Goal: Browse casually

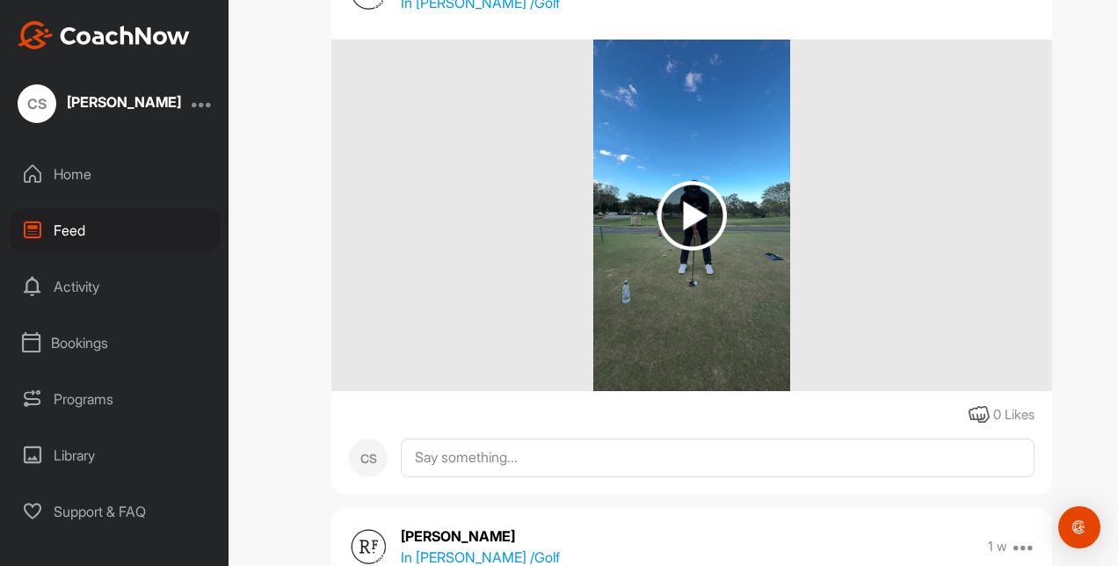
scroll to position [848, 0]
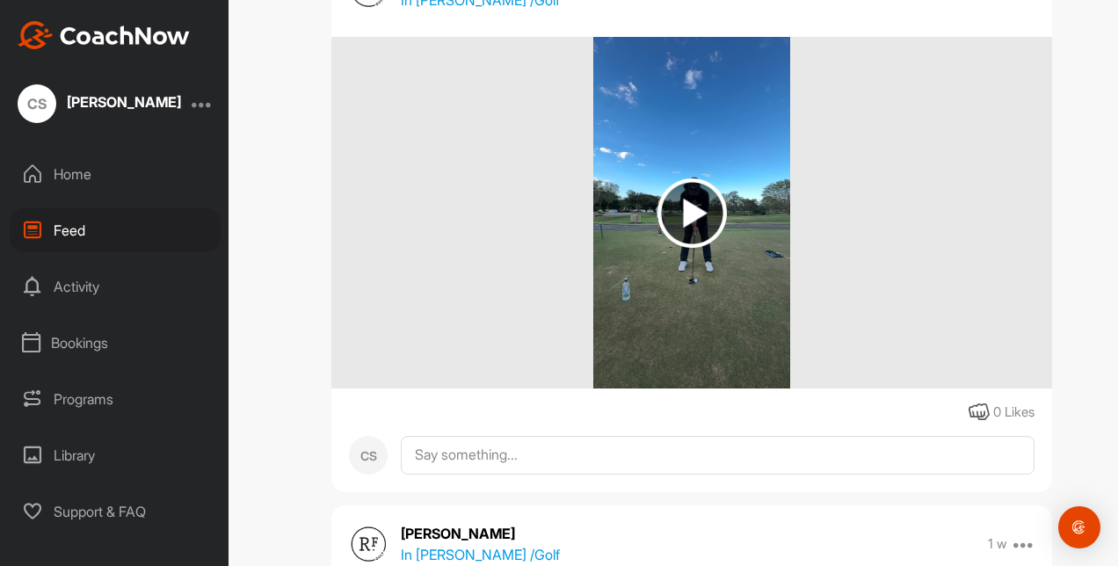
click at [679, 207] on img at bounding box center [691, 212] width 69 height 69
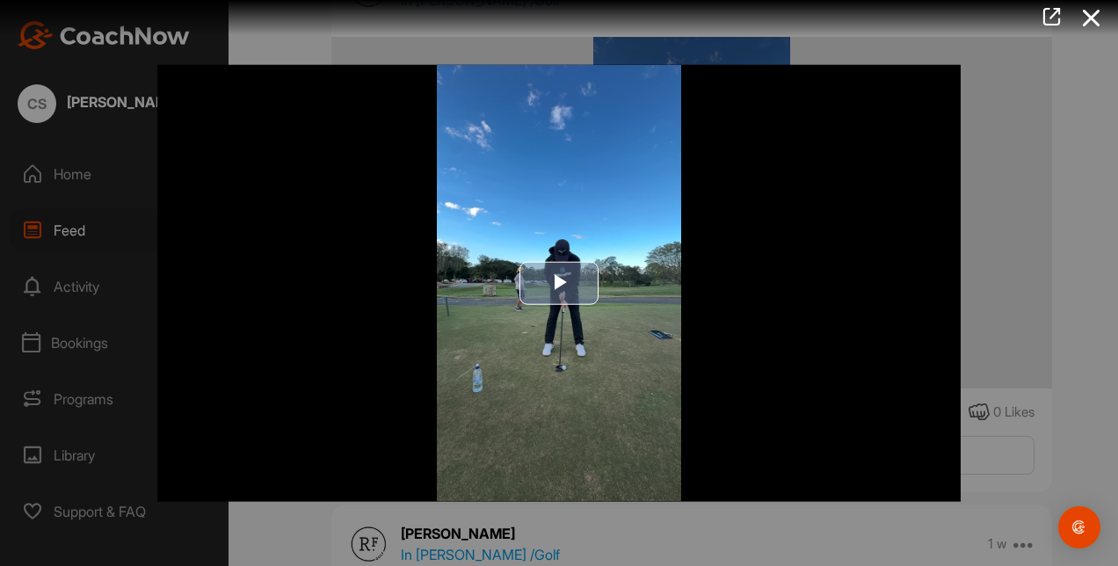
click at [559, 283] on span "Video Player" at bounding box center [559, 283] width 0 height 0
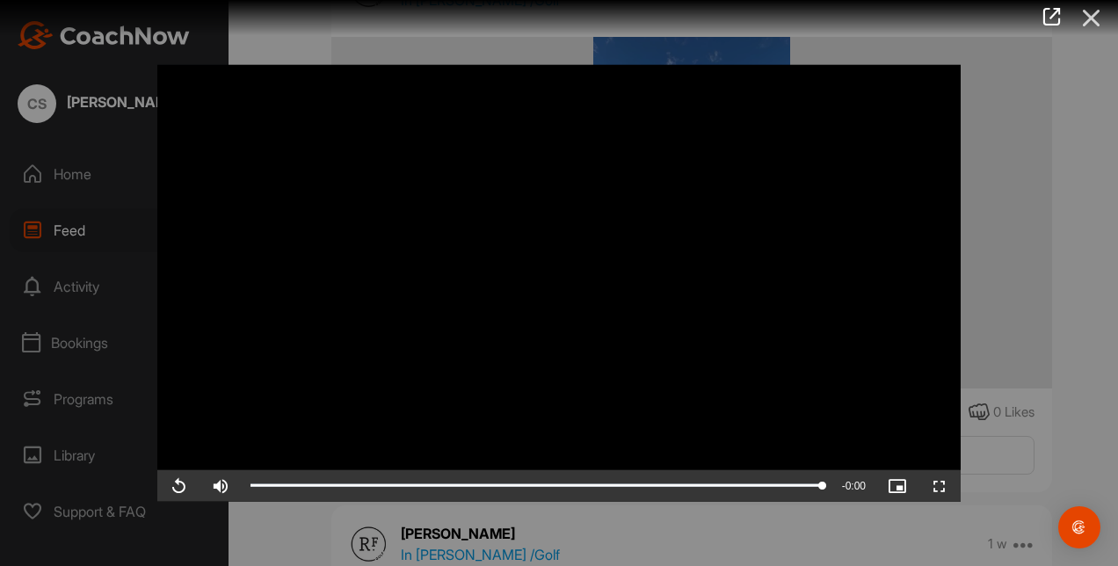
click at [1097, 12] on icon at bounding box center [1091, 18] width 40 height 33
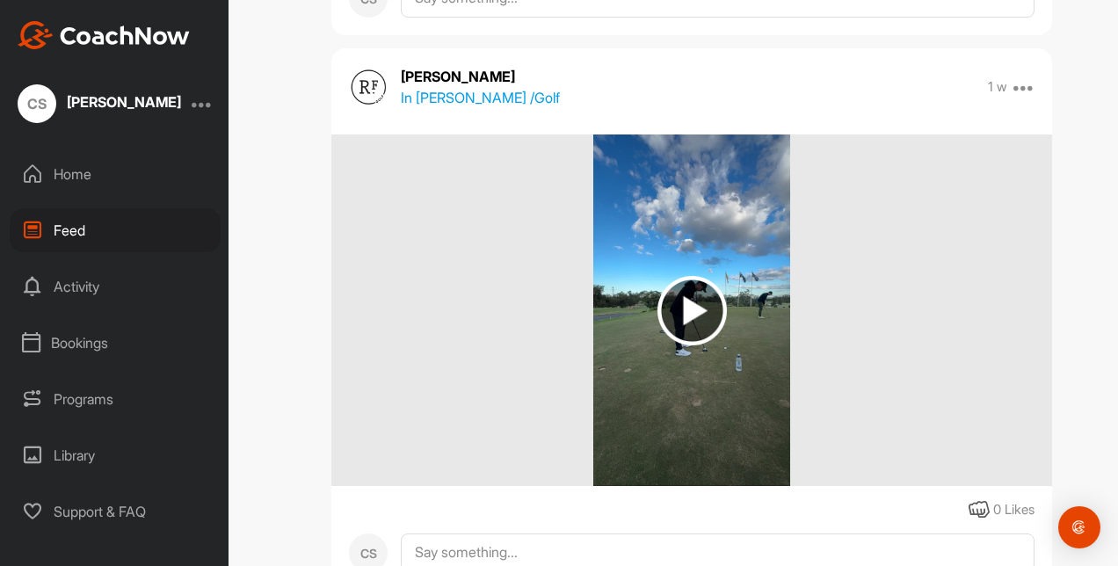
scroll to position [1313, 0]
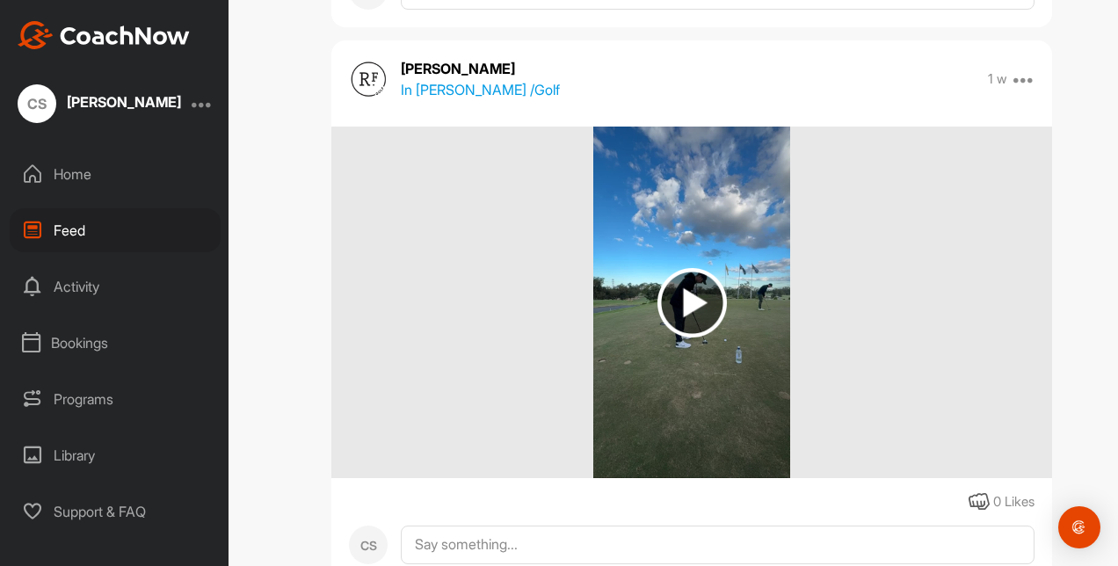
click at [680, 287] on img at bounding box center [691, 302] width 69 height 69
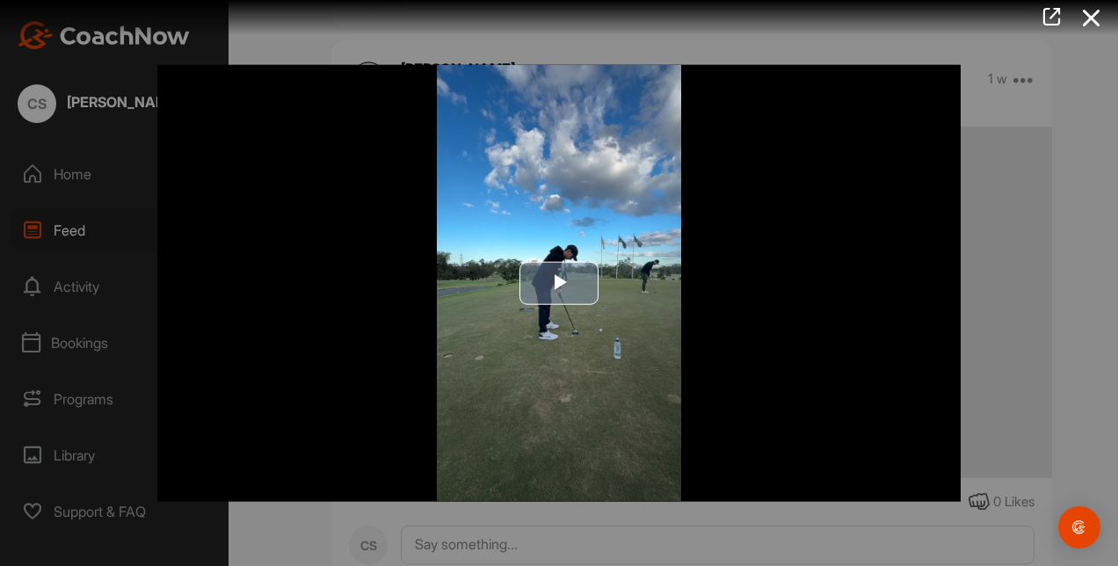
click at [559, 283] on span "Video Player" at bounding box center [559, 283] width 0 height 0
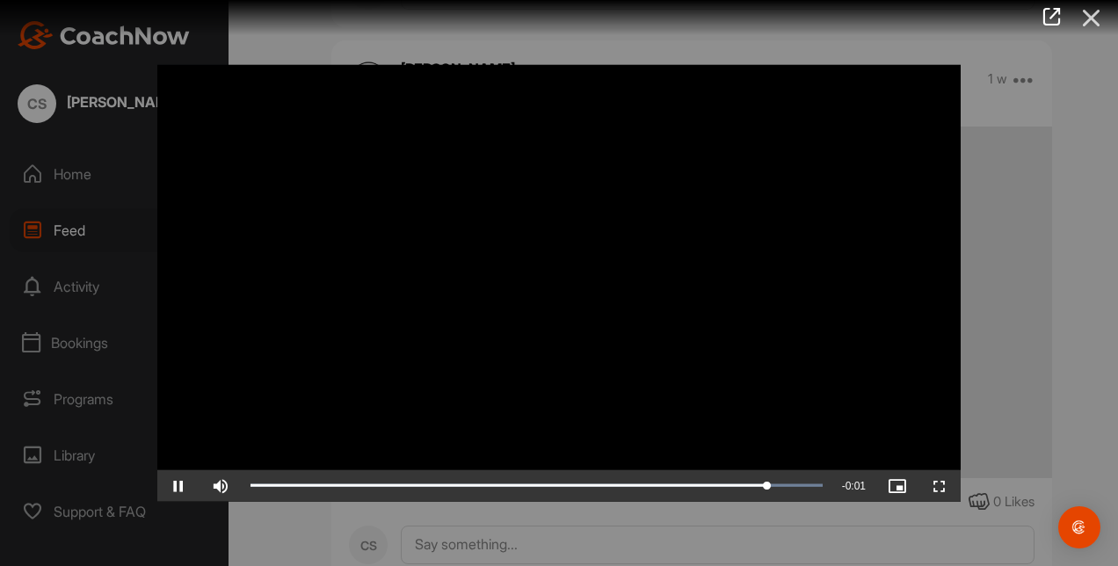
click at [1086, 13] on icon at bounding box center [1091, 18] width 40 height 33
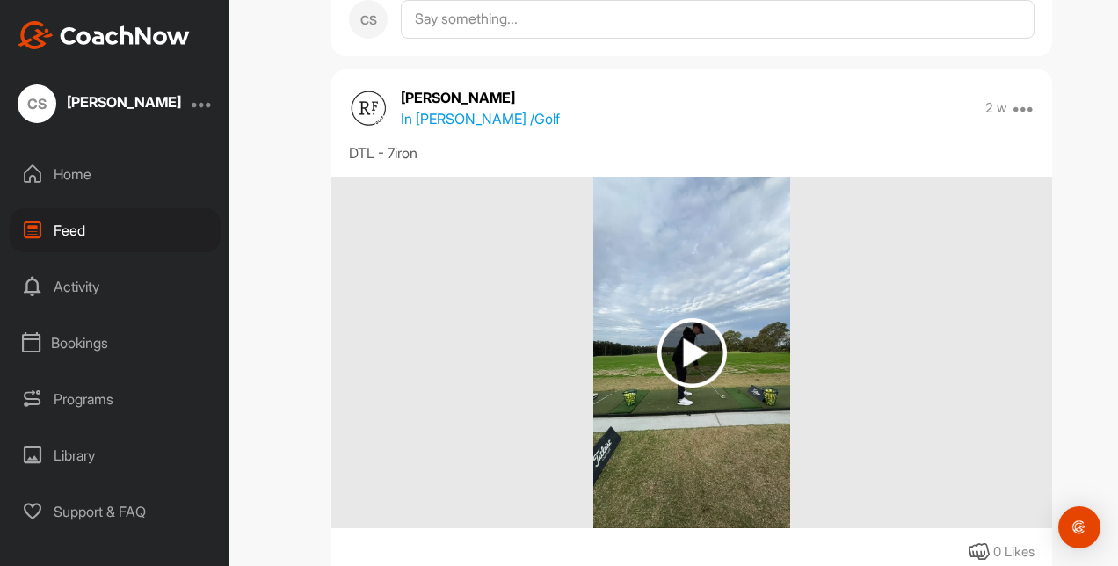
scroll to position [1841, 0]
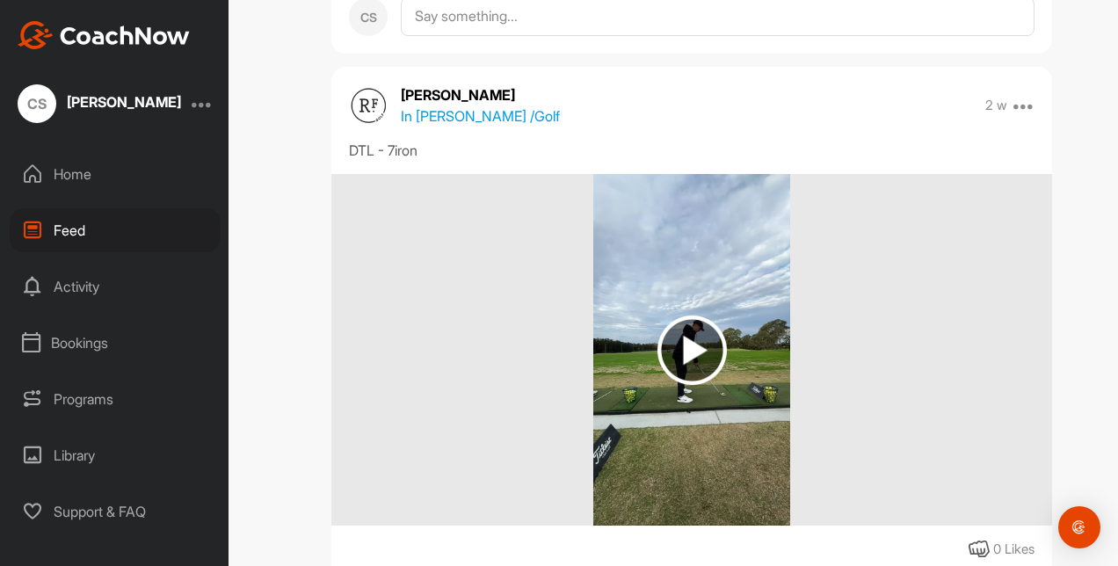
click at [675, 345] on img at bounding box center [691, 350] width 69 height 69
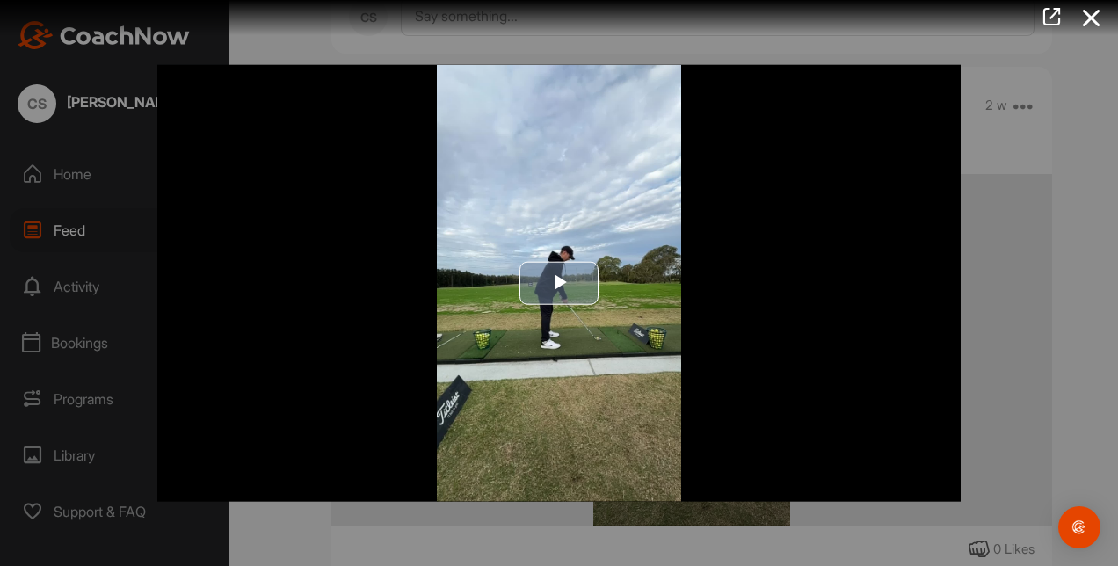
click at [559, 283] on span "Video Player" at bounding box center [559, 283] width 0 height 0
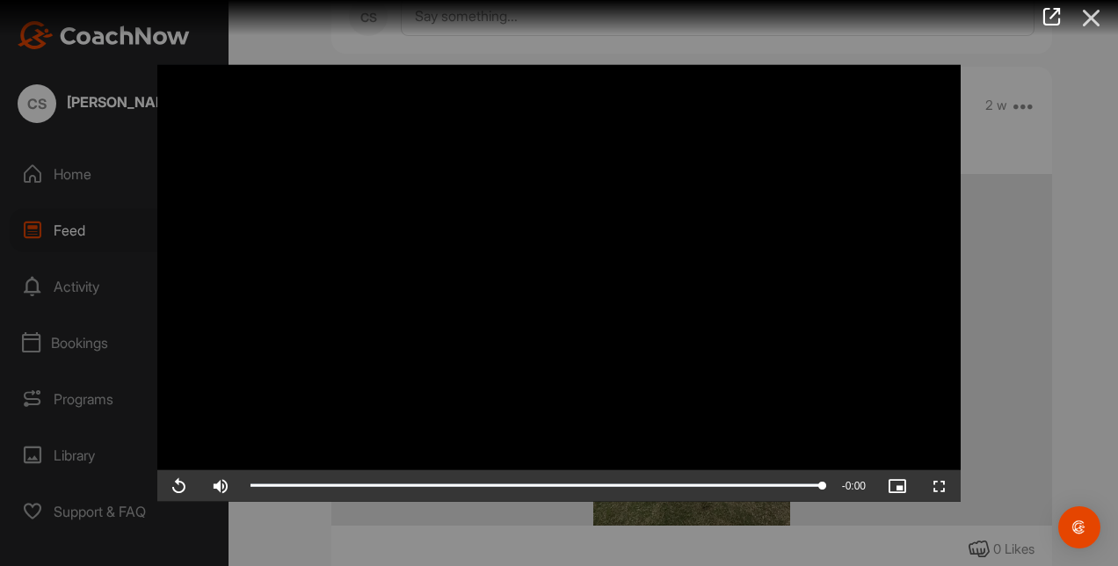
click at [1095, 20] on icon at bounding box center [1091, 18] width 40 height 33
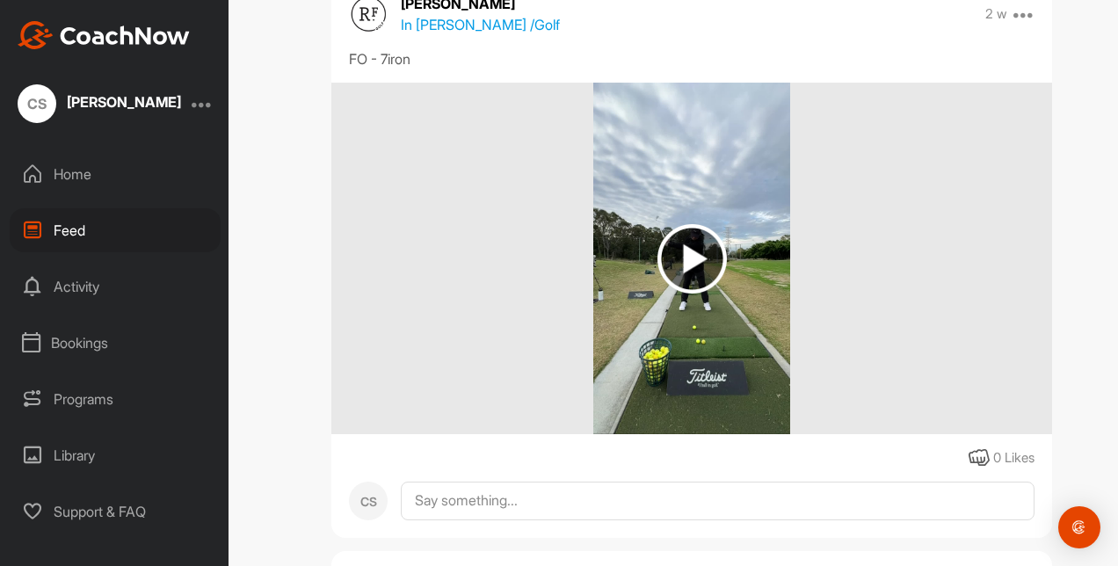
scroll to position [2510, 0]
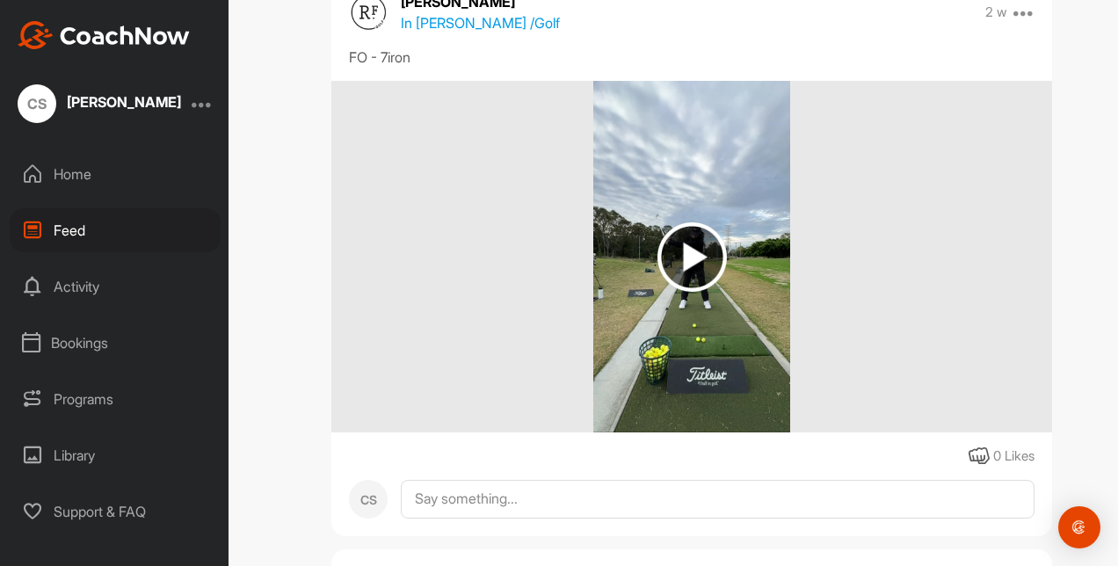
click at [675, 271] on img at bounding box center [691, 256] width 69 height 69
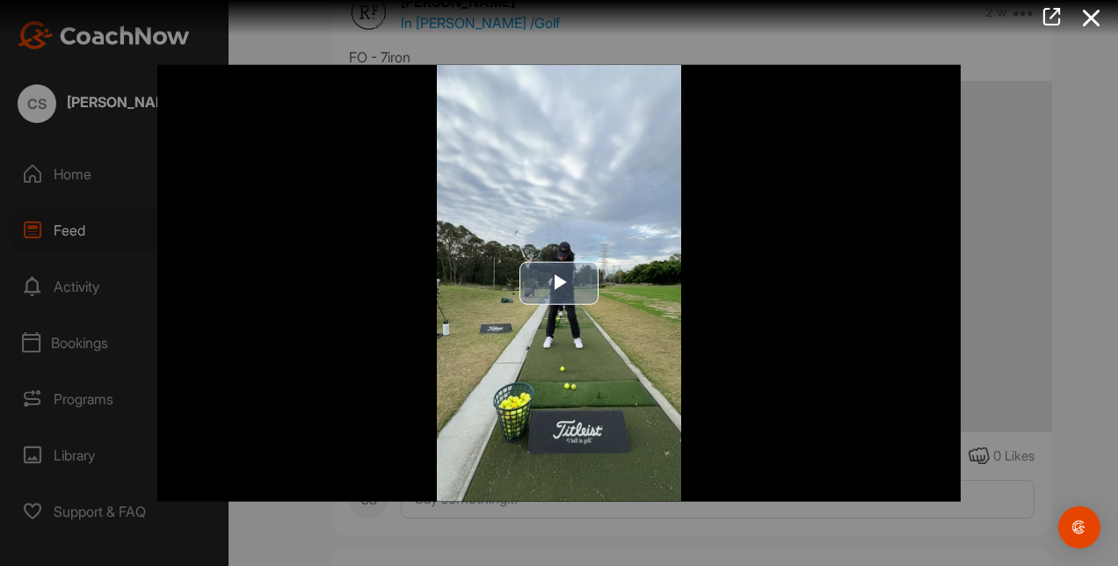
click at [559, 283] on span "Video Player" at bounding box center [559, 283] width 0 height 0
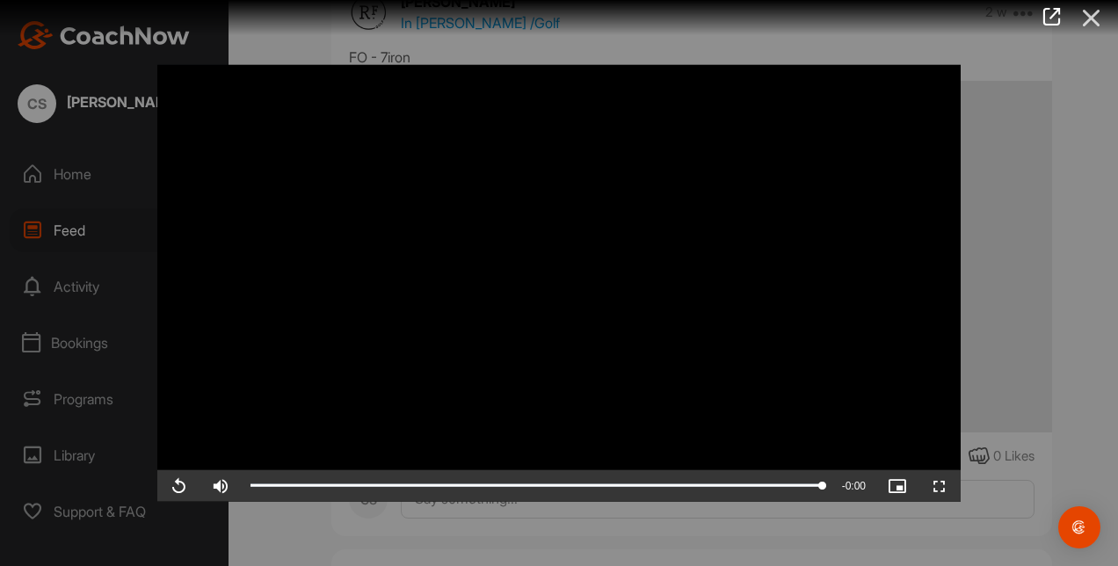
click at [1099, 21] on icon at bounding box center [1091, 18] width 40 height 33
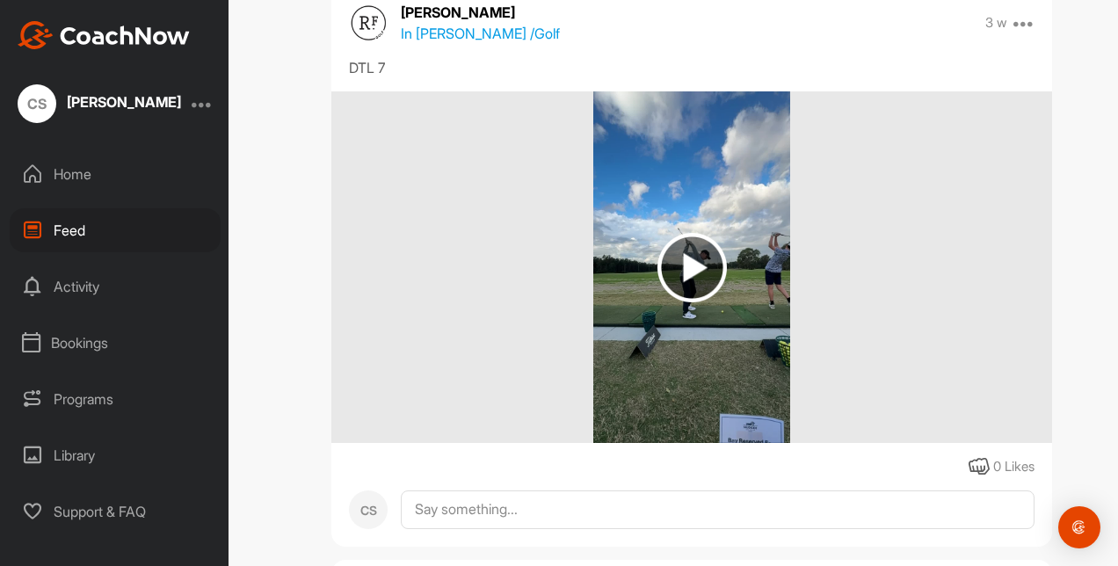
scroll to position [3077, 0]
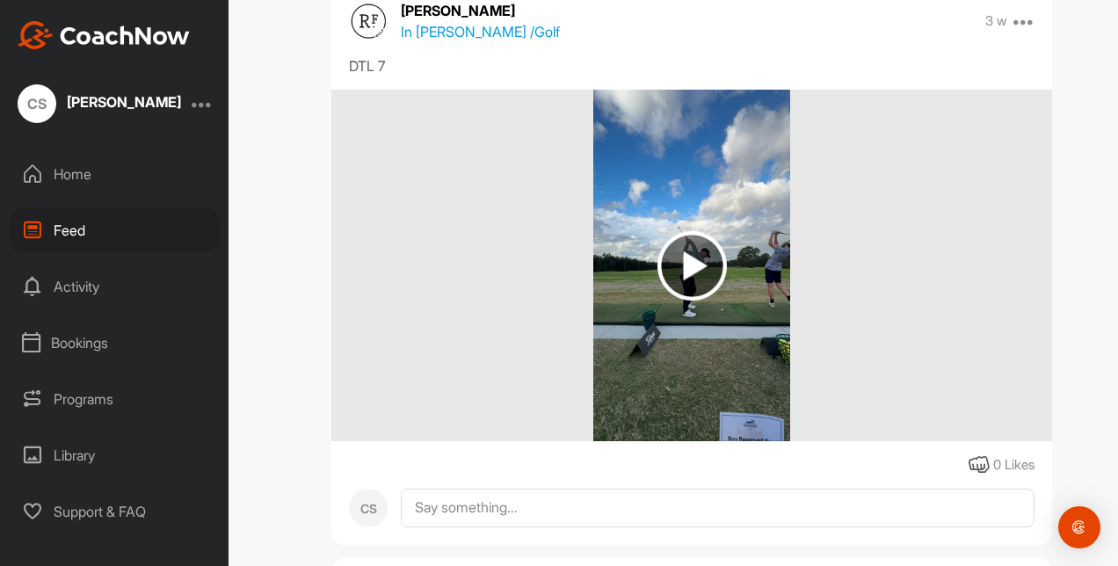
click at [680, 257] on img at bounding box center [691, 265] width 69 height 69
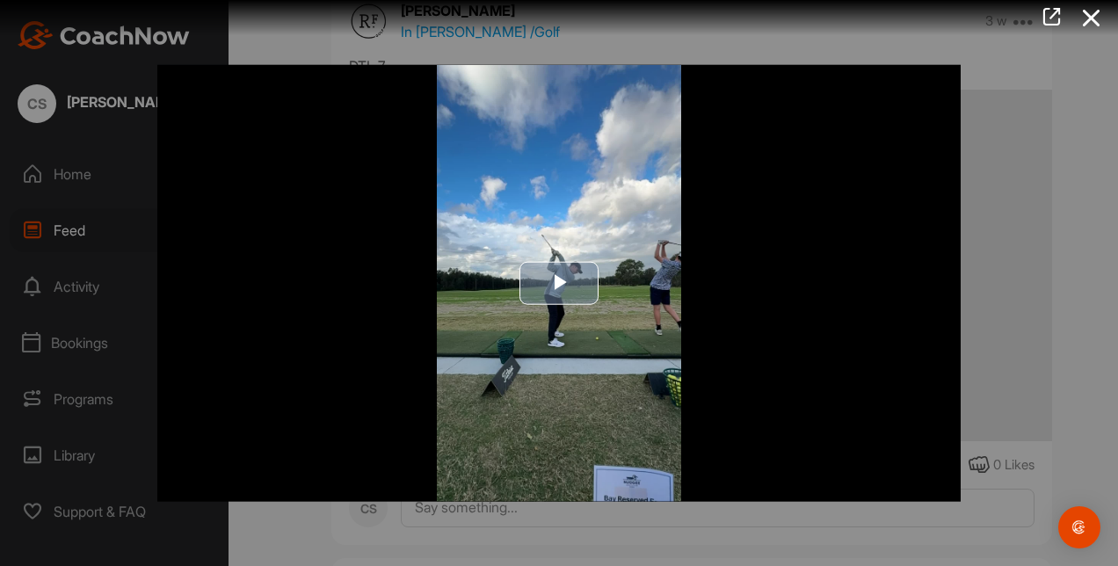
click at [559, 283] on span "Video Player" at bounding box center [559, 283] width 0 height 0
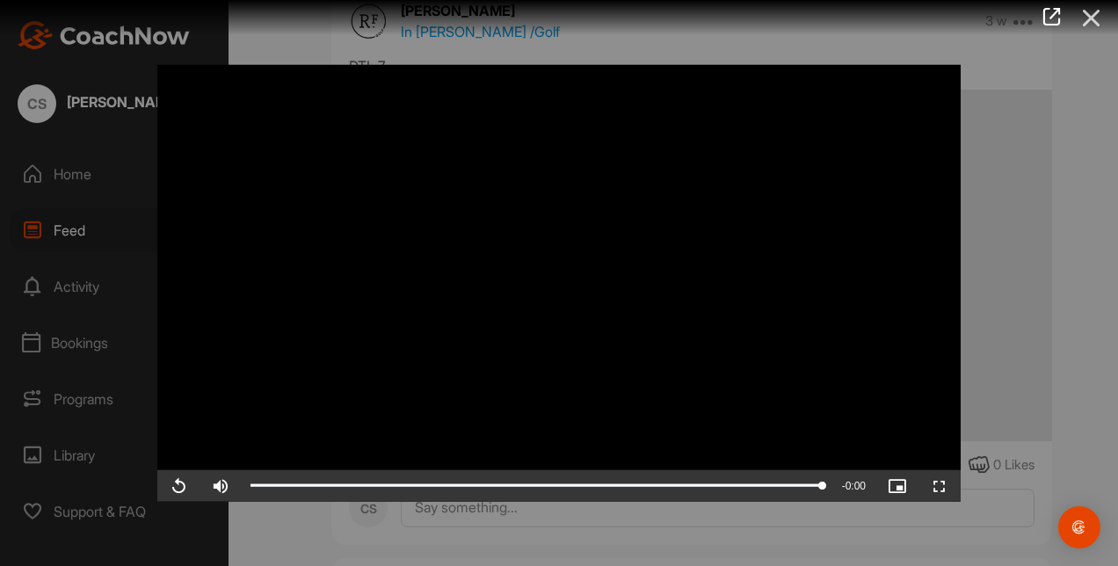
click at [1095, 20] on icon at bounding box center [1091, 18] width 40 height 33
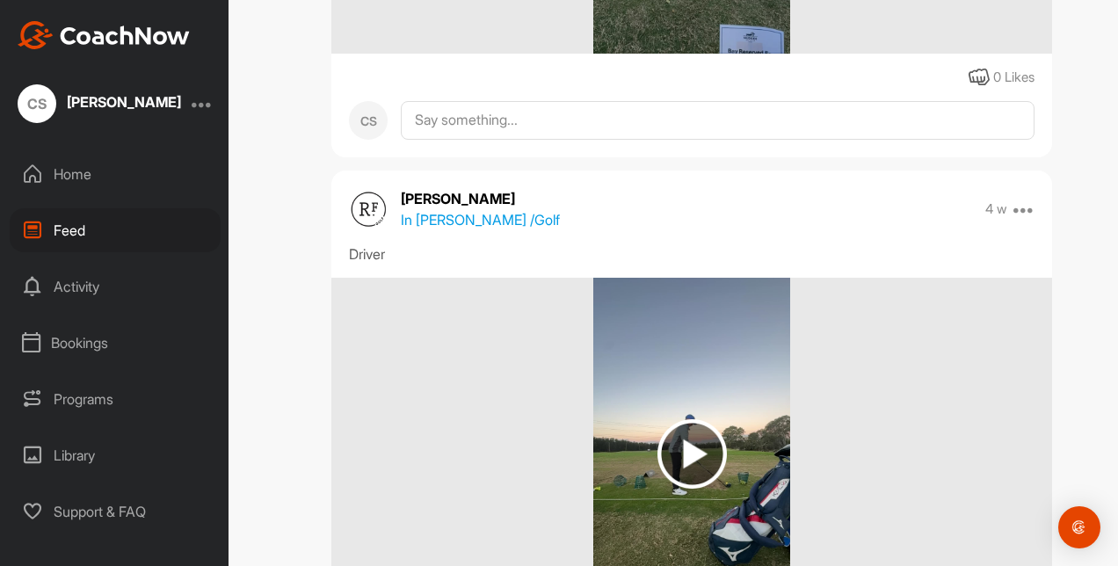
scroll to position [3704, 0]
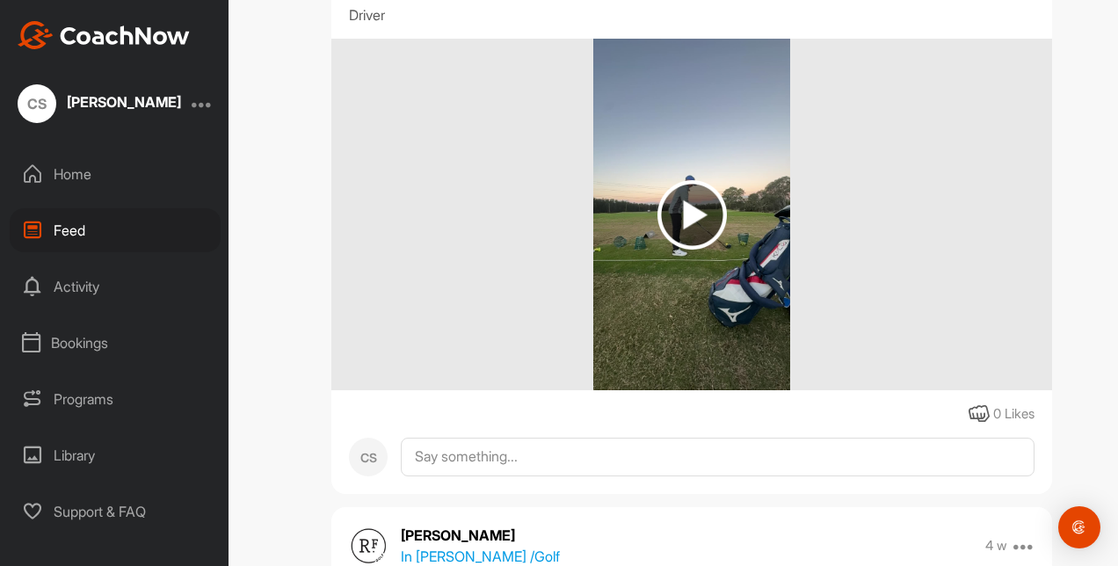
click at [678, 223] on img at bounding box center [691, 214] width 69 height 69
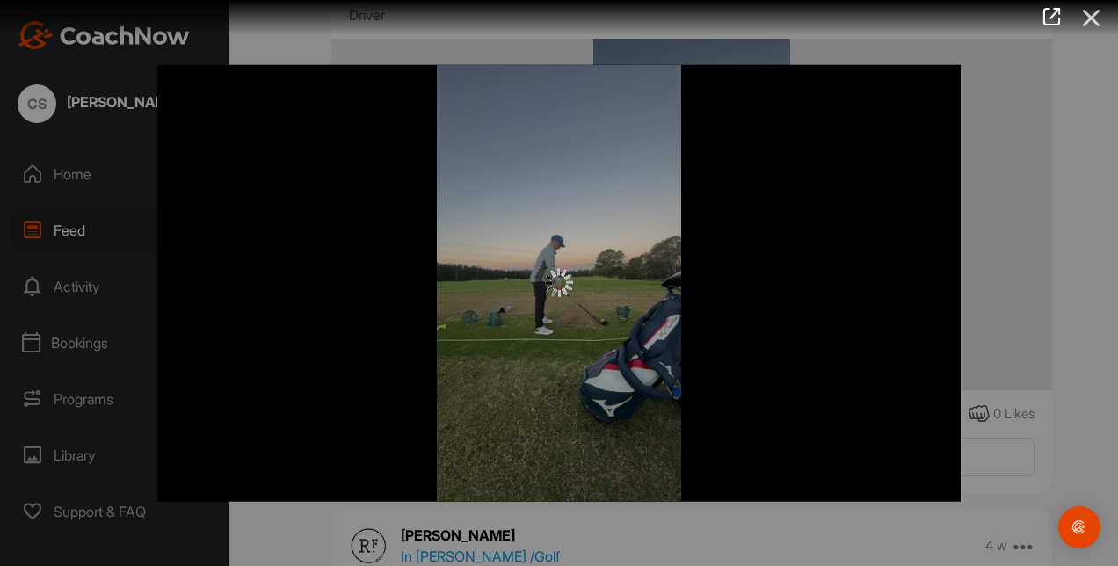
click at [1097, 18] on icon at bounding box center [1091, 18] width 40 height 33
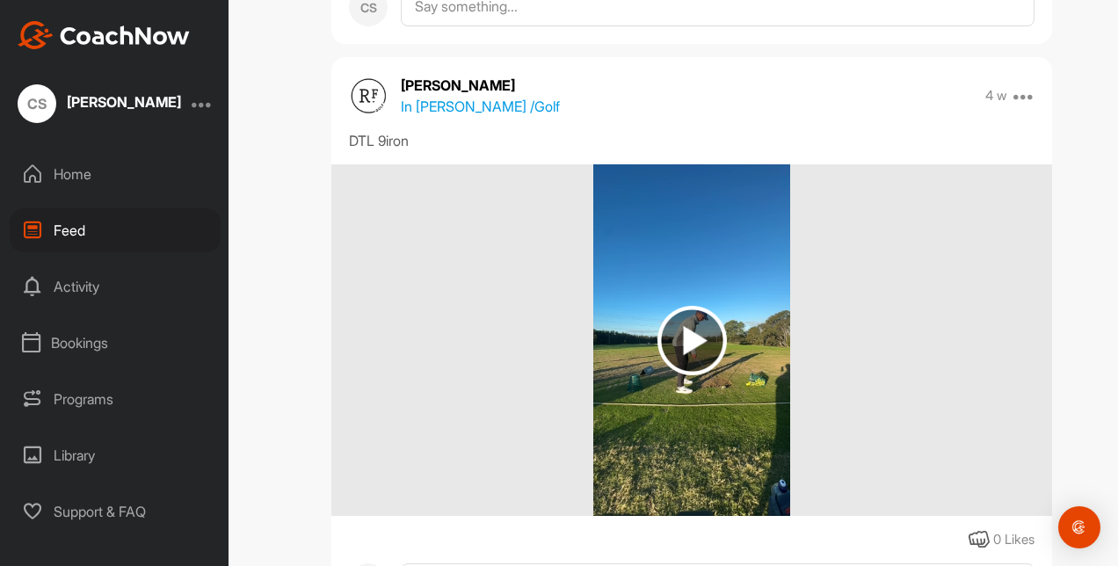
scroll to position [4156, 0]
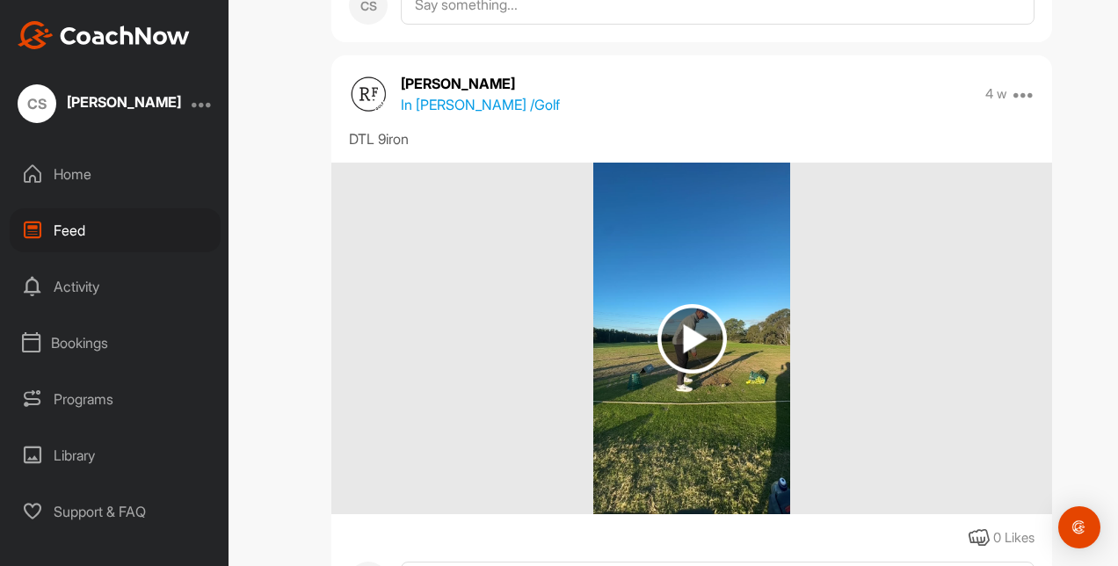
click at [684, 352] on img at bounding box center [691, 338] width 69 height 69
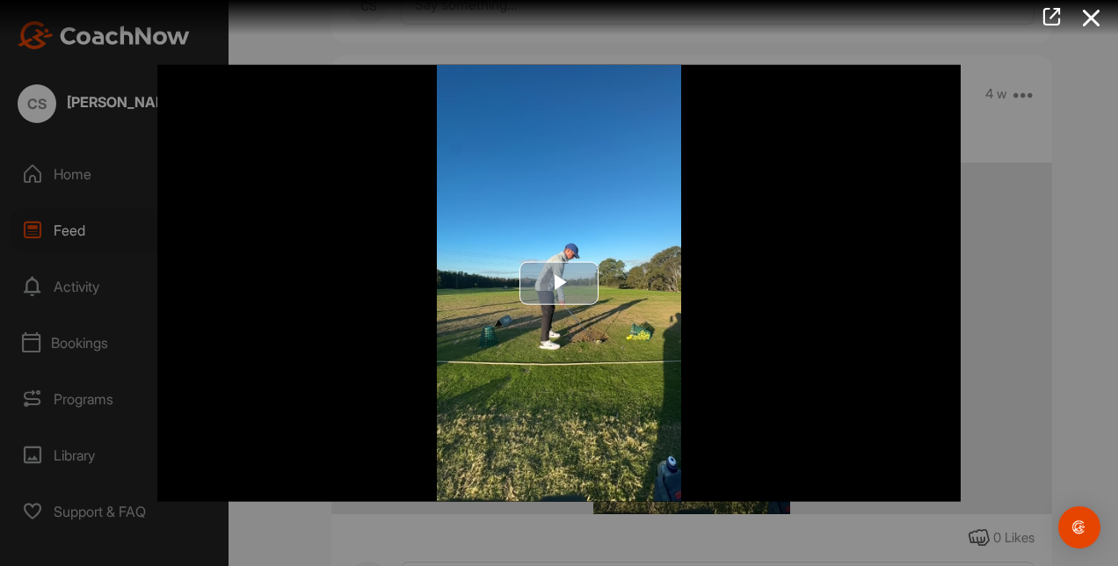
click at [559, 283] on span "Video Player" at bounding box center [559, 283] width 0 height 0
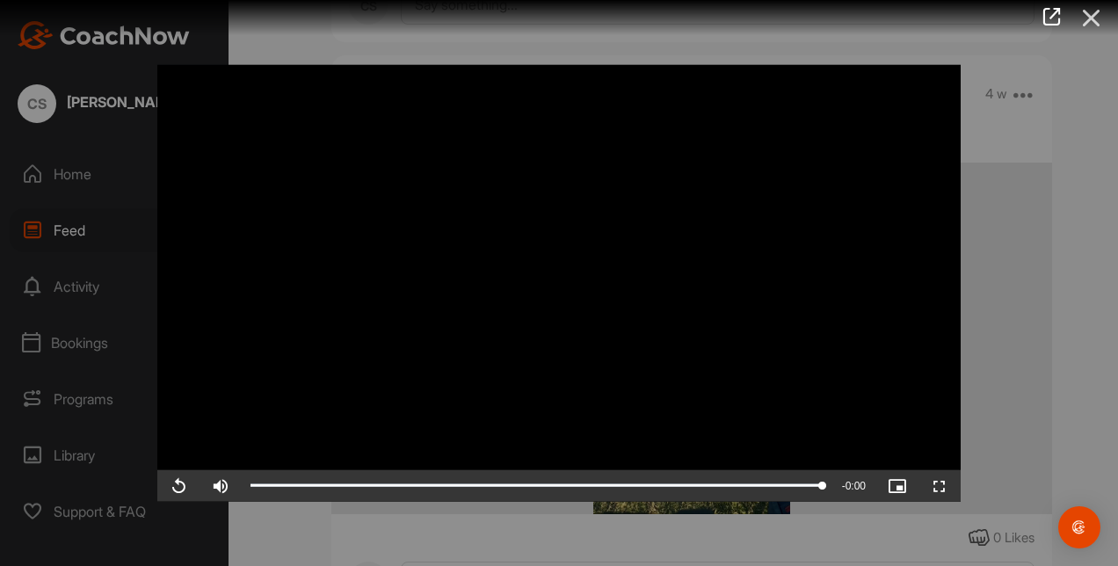
click at [1094, 18] on icon at bounding box center [1091, 18] width 40 height 33
